Goal: Task Accomplishment & Management: Use online tool/utility

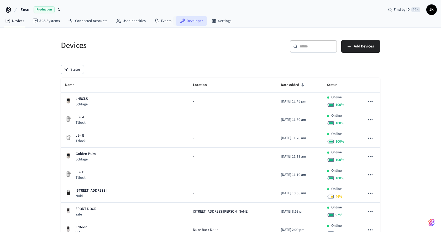
click at [197, 24] on link "Developer" at bounding box center [192, 20] width 32 height 9
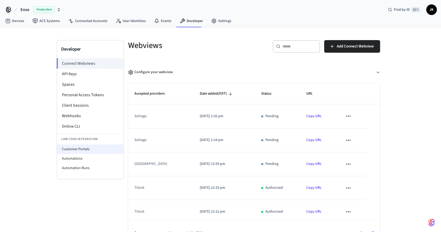
click at [71, 148] on li "Customer Portals" at bounding box center [90, 149] width 67 height 9
select select "**********"
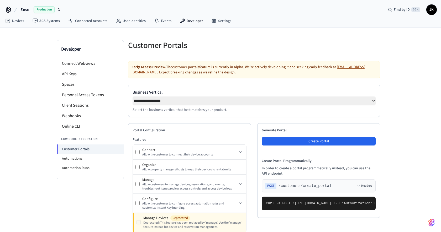
click at [51, 11] on span "Production" at bounding box center [44, 9] width 21 height 7
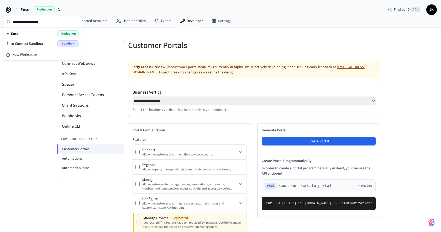
click at [43, 44] on div "Enso Connect Sandbox Sandbox" at bounding box center [43, 43] width 72 height 7
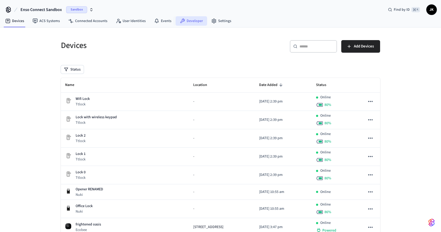
click at [188, 19] on link "Developer" at bounding box center [192, 20] width 32 height 9
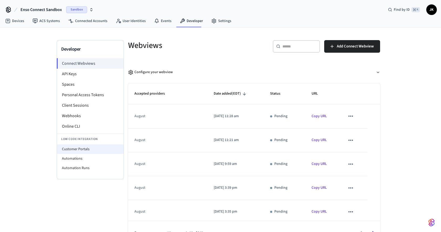
click at [81, 150] on li "Customer Portals" at bounding box center [90, 149] width 67 height 9
select select "**********"
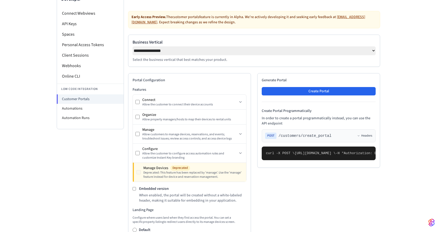
scroll to position [43, 0]
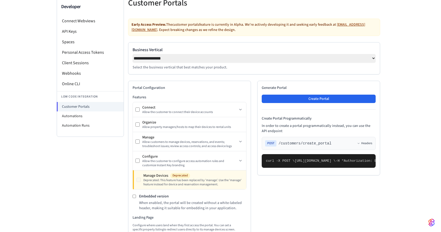
click at [313, 96] on div "Generate Portal Create Portal Create Portal Programmatically In order to create…" at bounding box center [318, 128] width 123 height 95
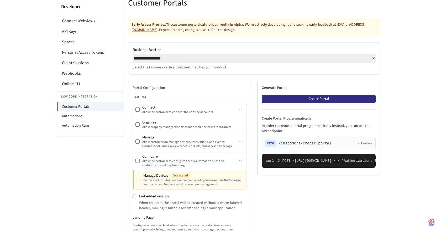
click at [310, 102] on button "Create Portal" at bounding box center [319, 99] width 114 height 8
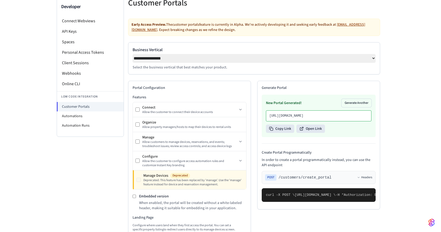
click at [309, 134] on div "New Portal Generated! Generate Another [URL][DOMAIN_NAME] Copy Link Open Link" at bounding box center [319, 116] width 114 height 43
click at [308, 133] on button "Open Link" at bounding box center [311, 129] width 29 height 8
